Goal: Task Accomplishment & Management: Use online tool/utility

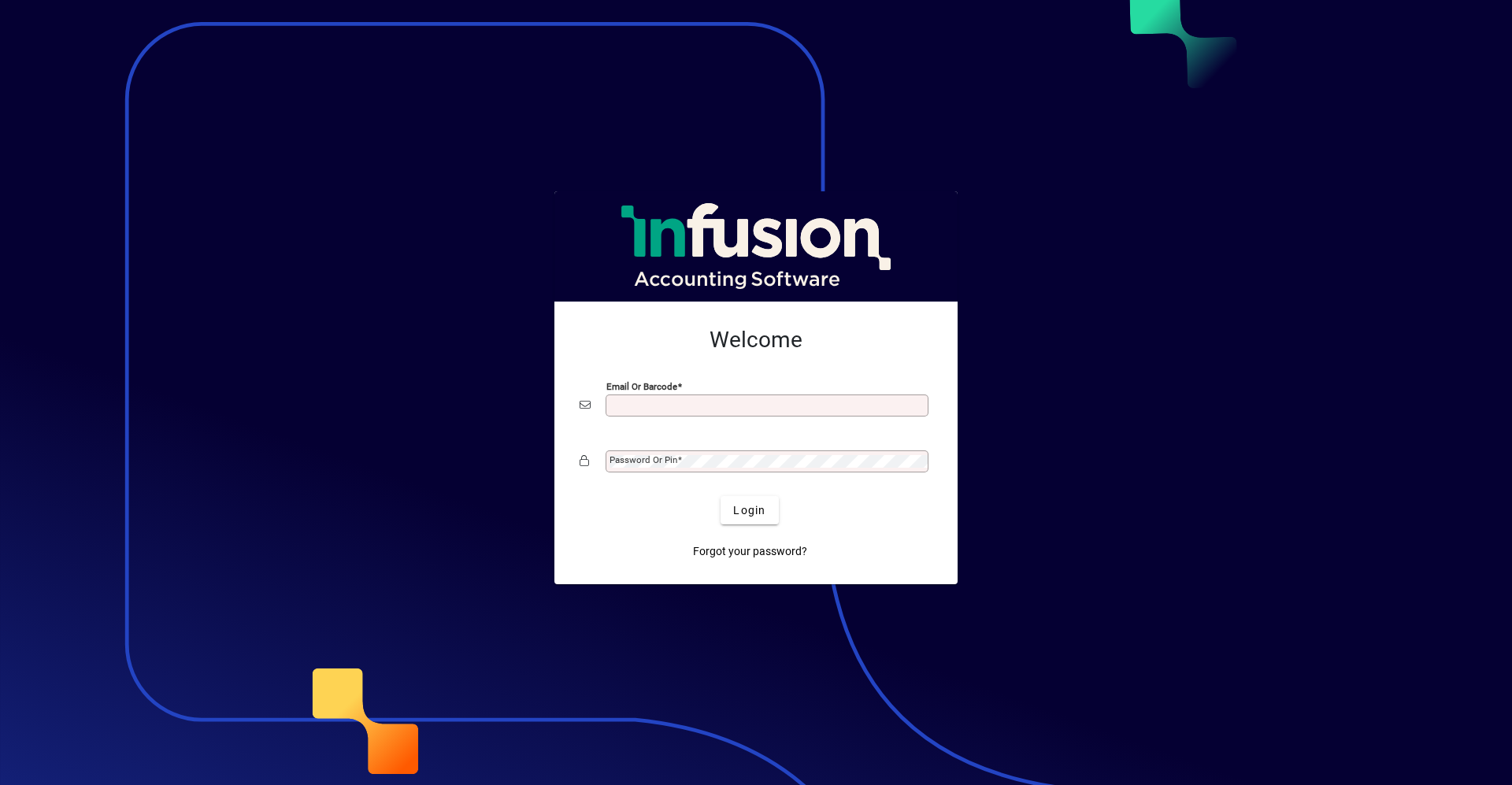
click at [1229, 483] on div at bounding box center [756, 392] width 1512 height 785
